Goal: Task Accomplishment & Management: Manage account settings

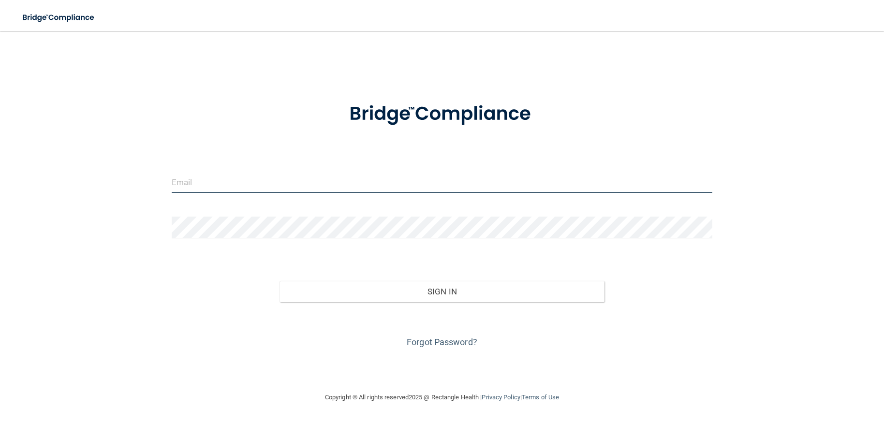
click at [318, 187] on input "email" at bounding box center [442, 182] width 541 height 22
type input "[EMAIL_ADDRESS][DOMAIN_NAME]"
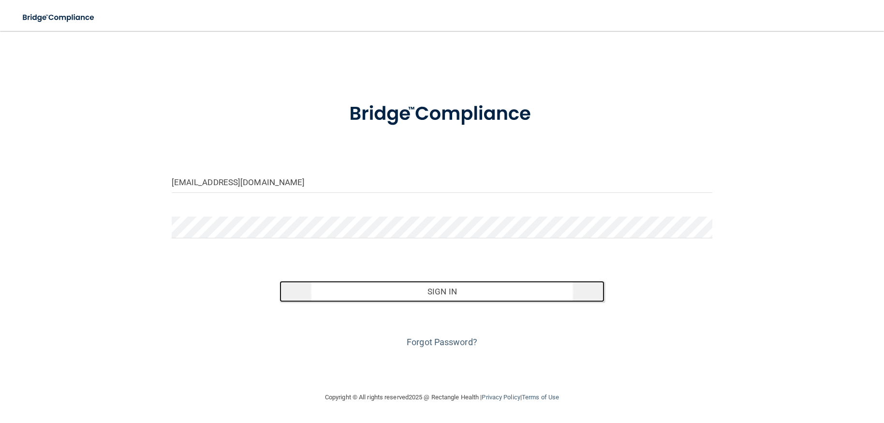
click at [333, 288] on button "Sign In" at bounding box center [441, 291] width 324 height 21
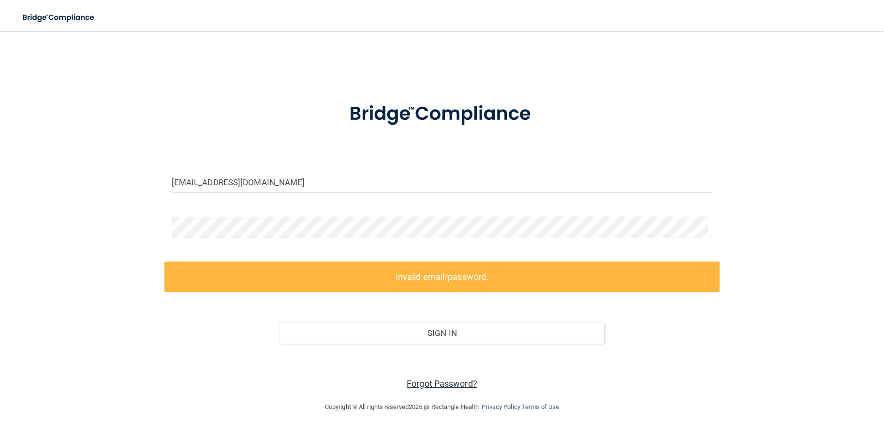
click at [451, 383] on link "Forgot Password?" at bounding box center [442, 384] width 71 height 10
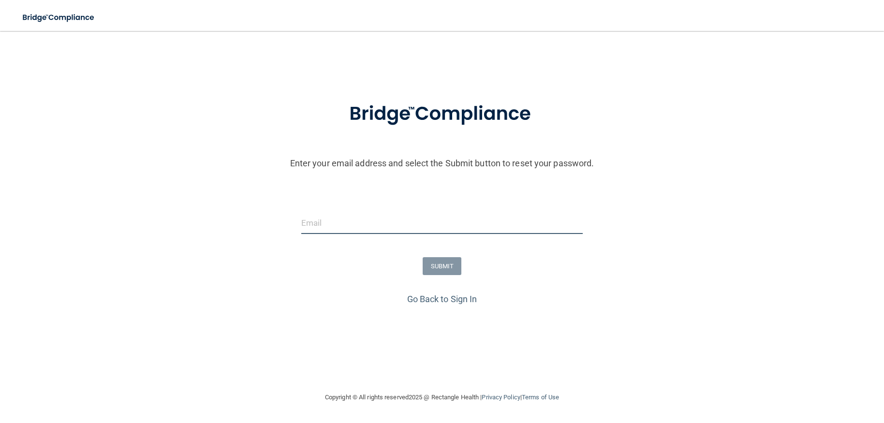
click at [330, 226] on input "email" at bounding box center [442, 223] width 282 height 22
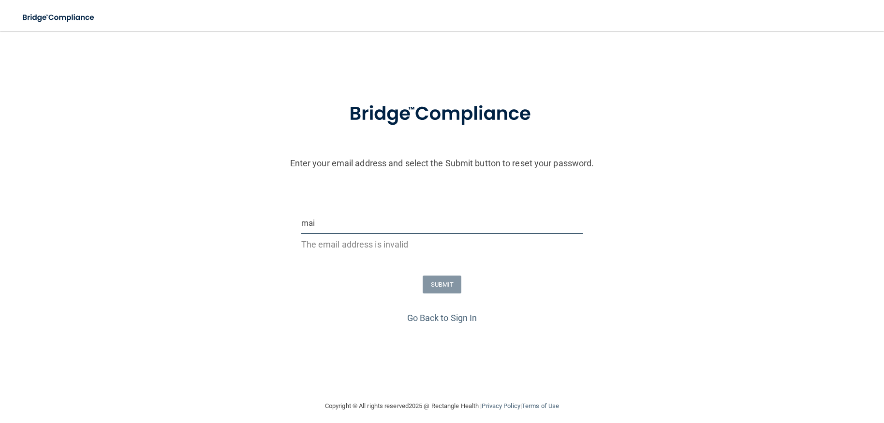
type input "[EMAIL_ADDRESS][DOMAIN_NAME]"
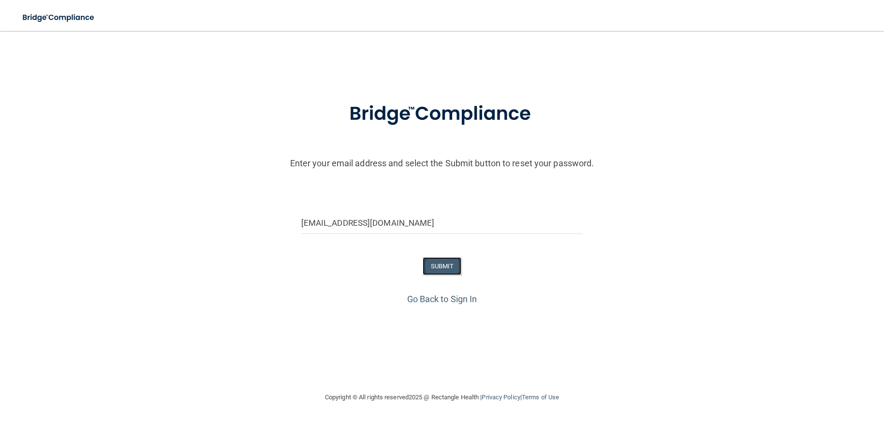
click at [457, 262] on button "SUBMIT" at bounding box center [442, 266] width 39 height 18
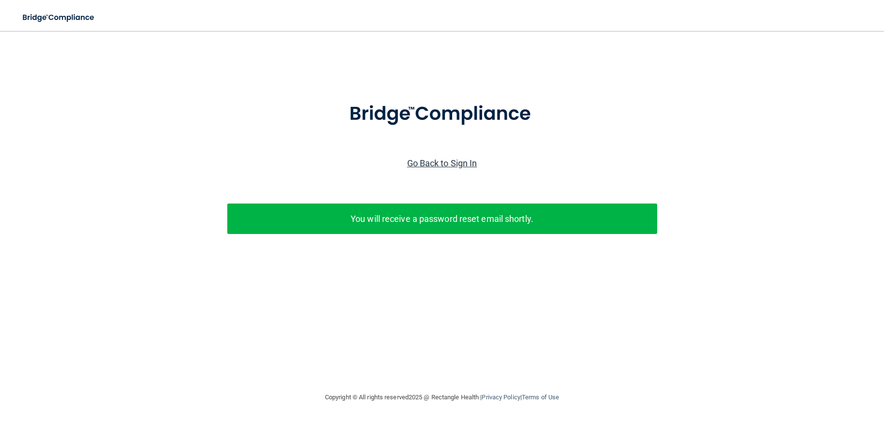
click at [438, 158] on link "Go Back to Sign In" at bounding box center [442, 163] width 70 height 10
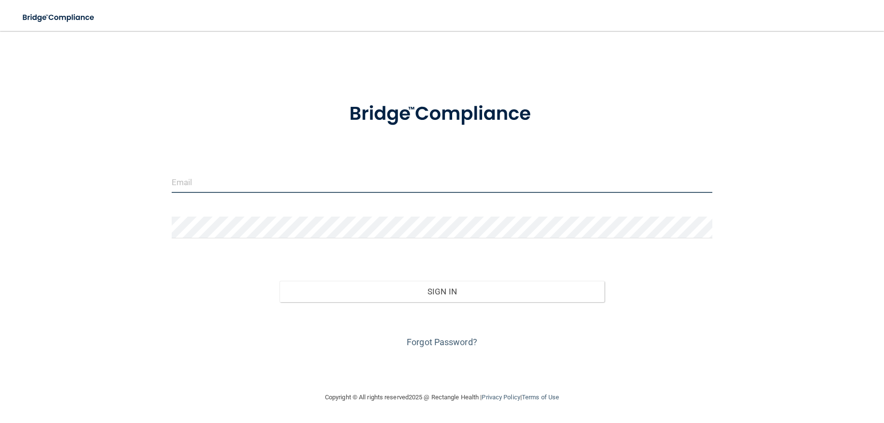
click at [332, 182] on input "email" at bounding box center [442, 182] width 541 height 22
type input "[EMAIL_ADDRESS][DOMAIN_NAME]"
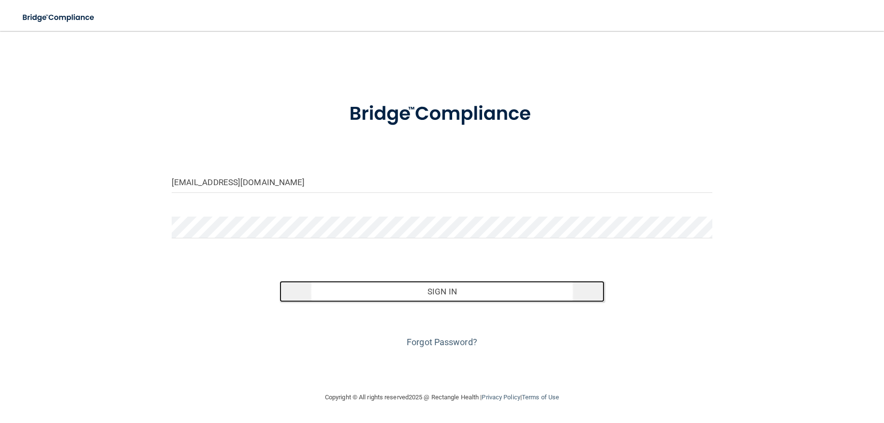
click at [347, 286] on button "Sign In" at bounding box center [441, 291] width 324 height 21
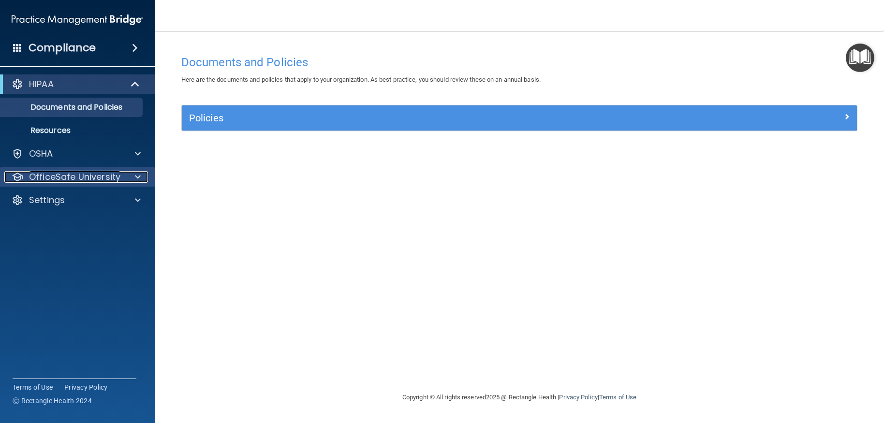
click at [94, 179] on p "OfficeSafe University" at bounding box center [74, 177] width 91 height 12
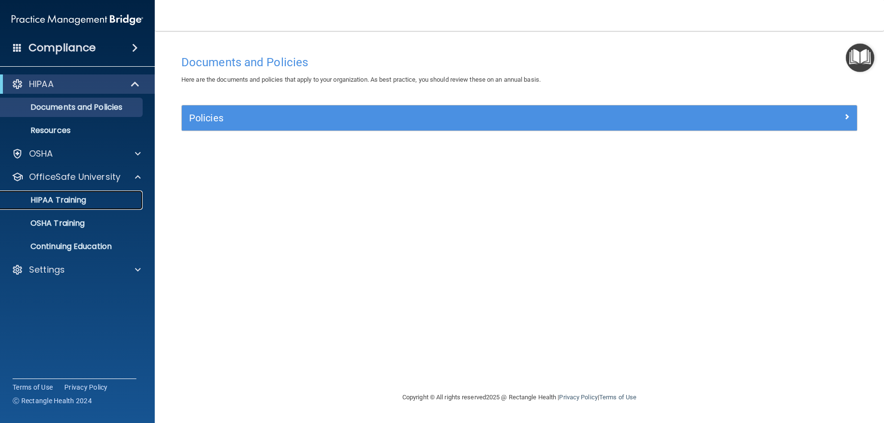
click at [84, 197] on p "HIPAA Training" at bounding box center [46, 200] width 80 height 10
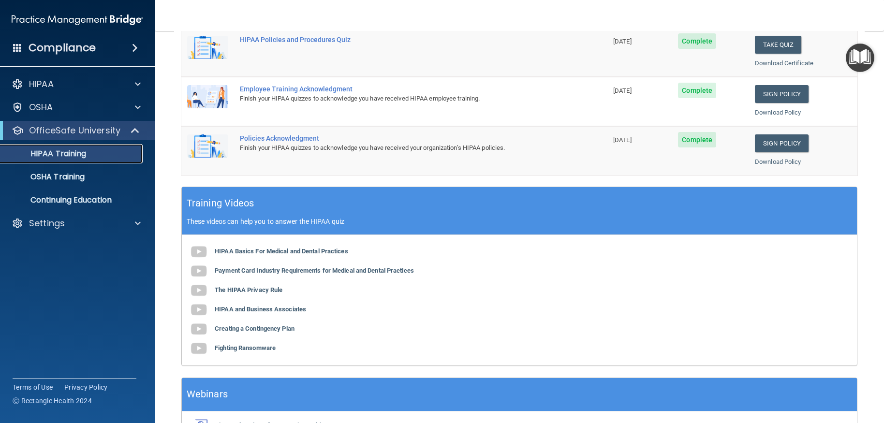
scroll to position [242, 0]
click at [51, 175] on p "OSHA Training" at bounding box center [45, 177] width 78 height 10
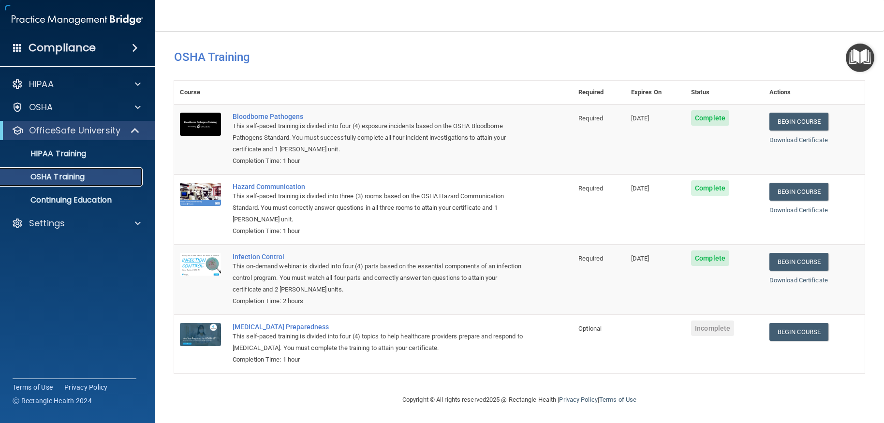
scroll to position [6, 0]
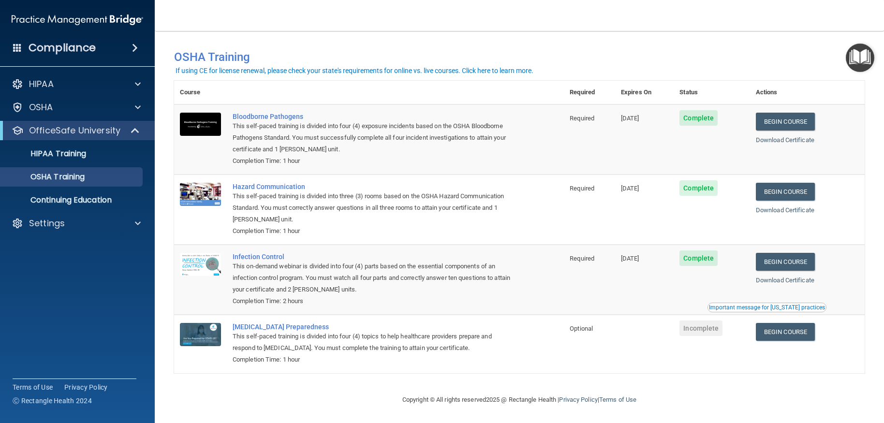
click at [133, 49] on span at bounding box center [135, 48] width 6 height 12
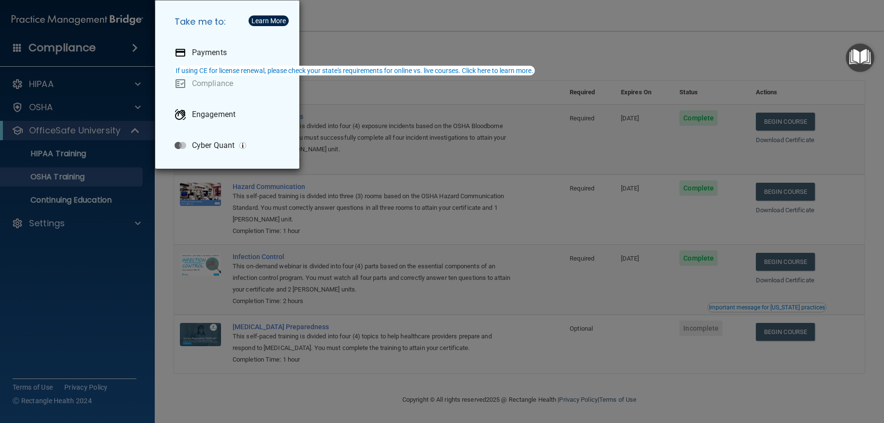
click at [86, 303] on div "Take me to: Payments Compliance Engagement Cyber Quant" at bounding box center [442, 211] width 884 height 423
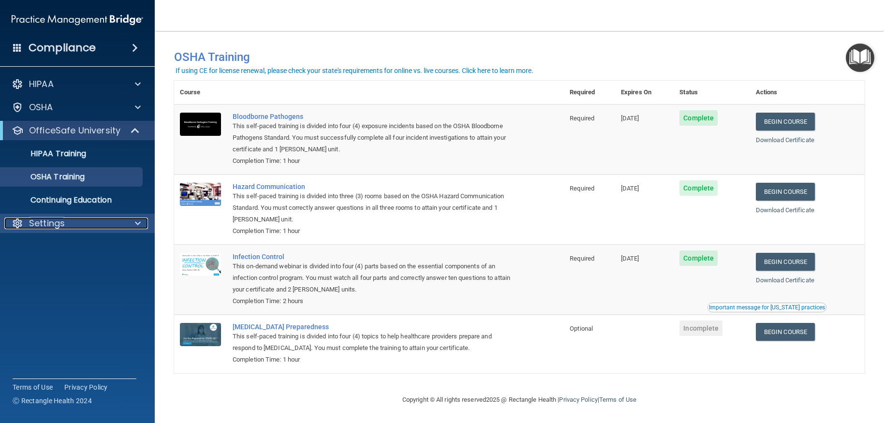
click at [69, 223] on div "Settings" at bounding box center [64, 224] width 120 height 12
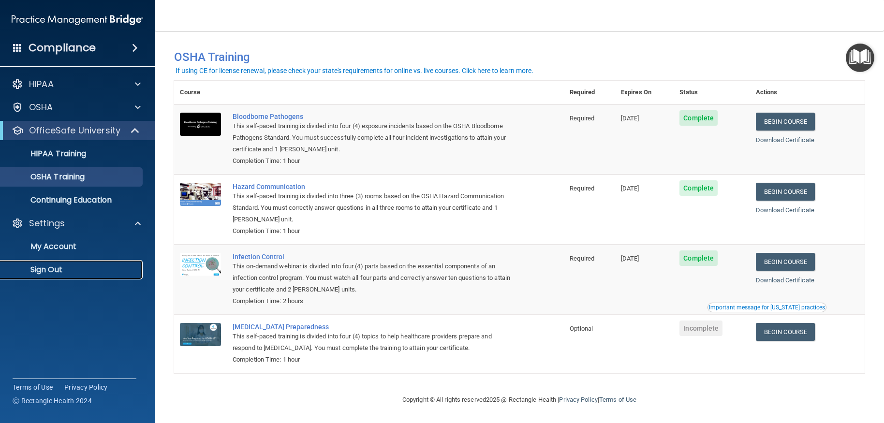
click at [60, 271] on p "Sign Out" at bounding box center [72, 270] width 132 height 10
